Goal: Check status: Check status

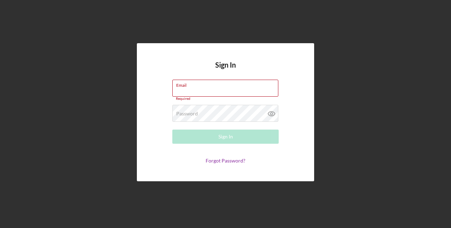
type input "[EMAIL_ADDRESS][DOMAIN_NAME]"
click at [229, 140] on div "Sign In" at bounding box center [226, 137] width 15 height 14
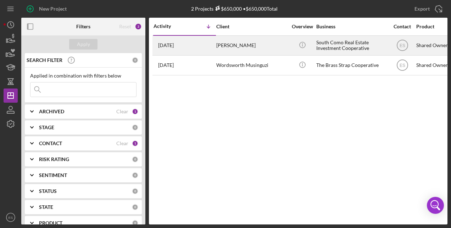
click at [232, 44] on div "[PERSON_NAME]" at bounding box center [251, 45] width 71 height 19
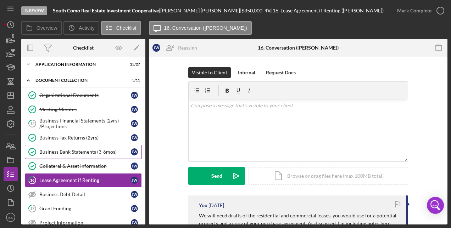
scroll to position [58, 0]
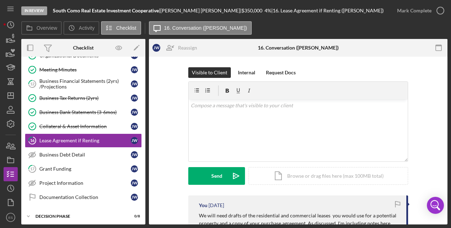
drag, startPoint x: 142, startPoint y: 134, endPoint x: 142, endPoint y: 102, distance: 32.6
click at [142, 102] on div "Organizational Documents Organizational Documents [PERSON_NAME] Meeting Minutes…" at bounding box center [83, 129] width 124 height 160
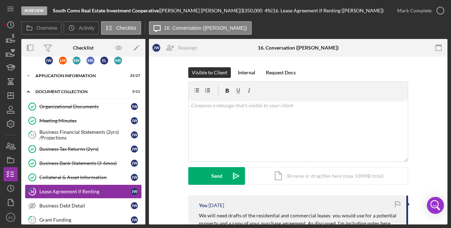
drag, startPoint x: 142, startPoint y: 77, endPoint x: 145, endPoint y: 110, distance: 33.1
click at [145, 110] on div "J W L M S W M S E L M S Icon/Expander Application Information 25 / 27 Icon/Expa…" at bounding box center [83, 141] width 124 height 168
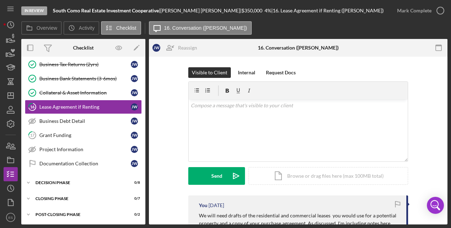
scroll to position [93, 0]
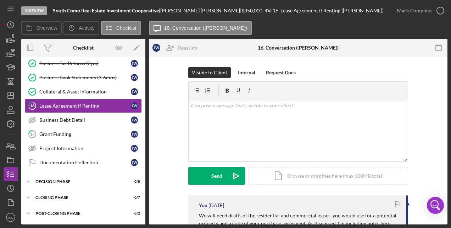
drag, startPoint x: 145, startPoint y: 160, endPoint x: 145, endPoint y: 113, distance: 47.5
click at [145, 113] on div "Overview Internal Workflow Stage In Review Icon/Dropdown Arrow Archive (can una…" at bounding box center [234, 132] width 426 height 186
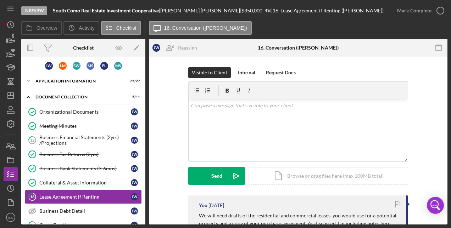
scroll to position [0, 0]
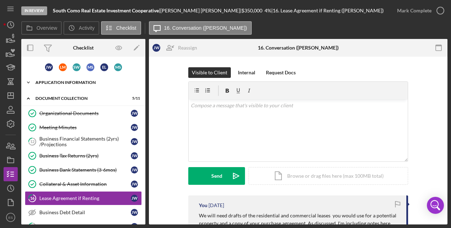
click at [28, 81] on icon "Icon/Expander" at bounding box center [28, 83] width 14 height 14
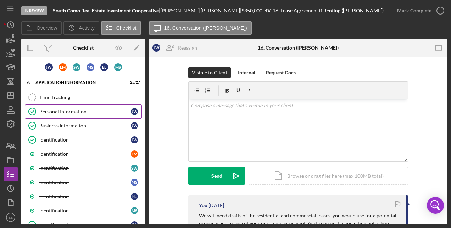
click at [66, 112] on div "Personal Information" at bounding box center [85, 112] width 92 height 6
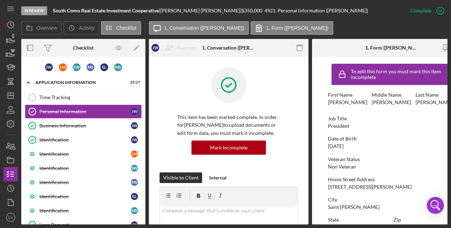
click at [320, 112] on form "To edit this form you must mark this item incomplete First Name [PERSON_NAME] M…" at bounding box center [392, 141] width 160 height 168
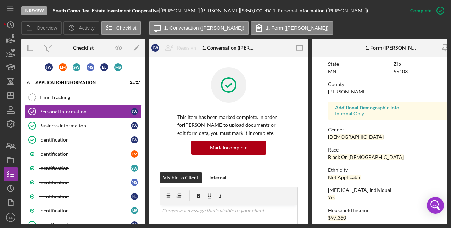
scroll to position [165, 0]
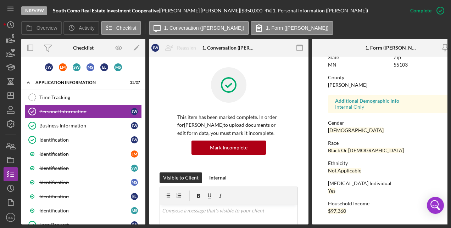
drag, startPoint x: 309, startPoint y: 83, endPoint x: 309, endPoint y: 90, distance: 7.8
click at [309, 90] on div "Overview Internal Workflow Stage In Review Icon/Dropdown Arrow Archive (can una…" at bounding box center [234, 132] width 426 height 186
click at [355, 126] on div "Gender [DEMOGRAPHIC_DATA]" at bounding box center [392, 126] width 128 height 13
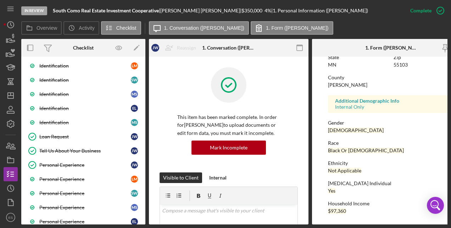
scroll to position [0, 0]
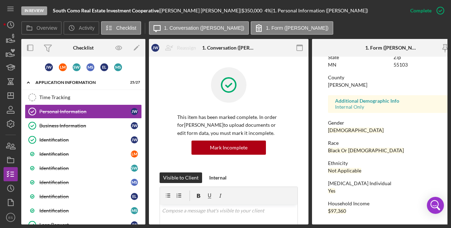
drag, startPoint x: 145, startPoint y: 70, endPoint x: 147, endPoint y: 80, distance: 10.4
click at [147, 80] on div "Overview Internal Workflow Stage In Review Icon/Dropdown Arrow Archive (can una…" at bounding box center [234, 132] width 426 height 186
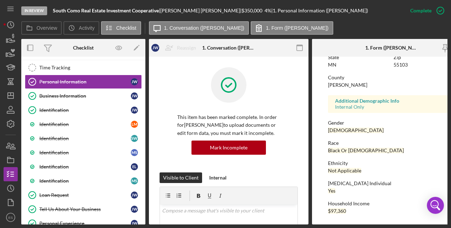
scroll to position [36, 0]
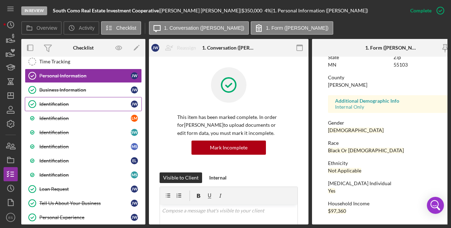
click at [89, 104] on div "Identification" at bounding box center [85, 104] width 92 height 6
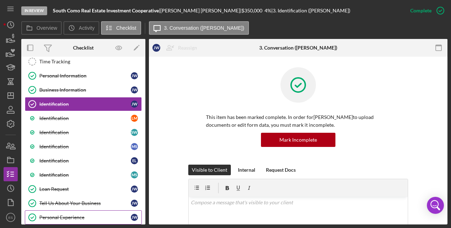
click at [59, 215] on div "Personal Experience" at bounding box center [85, 218] width 92 height 6
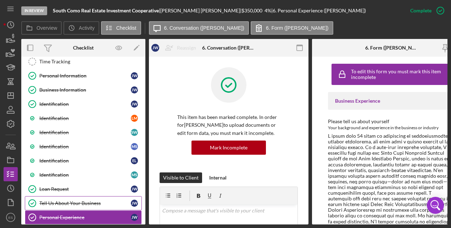
click at [68, 199] on link "Tell Us About Your Business Tell Us About Your Business [PERSON_NAME]" at bounding box center [83, 204] width 117 height 14
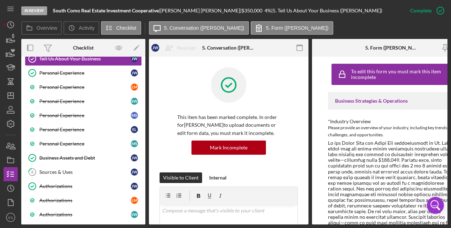
scroll to position [147, 0]
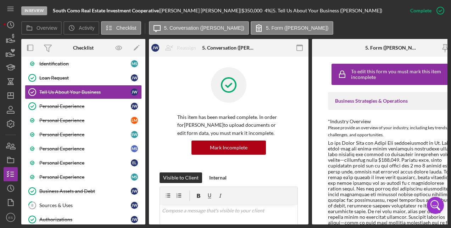
drag, startPoint x: 147, startPoint y: 109, endPoint x: 145, endPoint y: 95, distance: 13.9
click at [145, 95] on div "Overview Internal Workflow Stage In Review Icon/Dropdown Arrow Archive (can una…" at bounding box center [234, 132] width 426 height 186
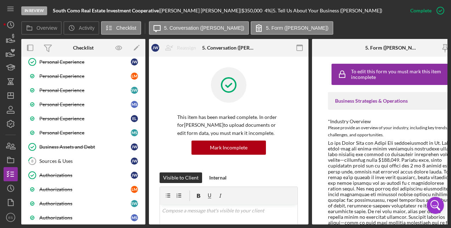
scroll to position [192, 0]
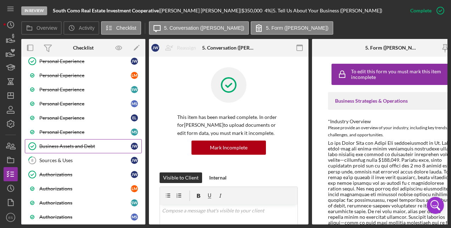
click at [85, 147] on div "Business Assets and Debt" at bounding box center [85, 147] width 92 height 6
